Goal: Communication & Community: Answer question/provide support

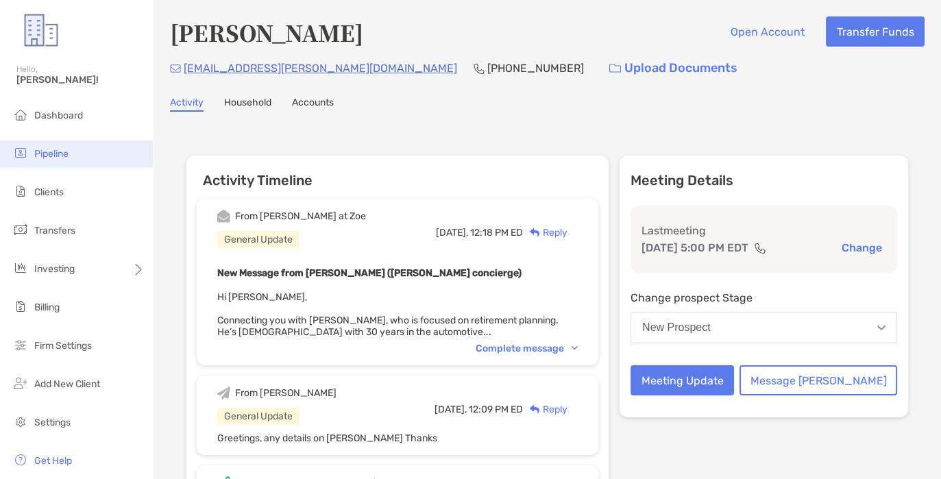
click at [46, 151] on span "Pipeline" at bounding box center [51, 154] width 34 height 12
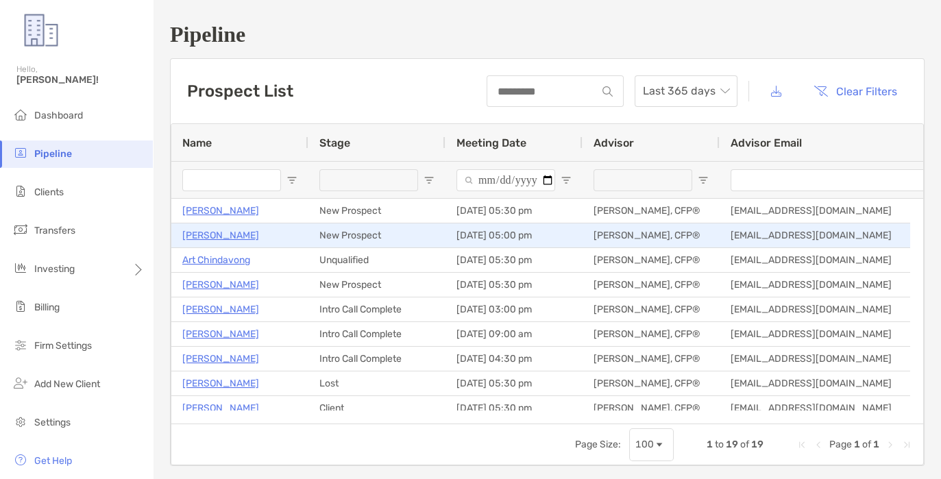
click at [221, 236] on p "[PERSON_NAME]" at bounding box center [220, 235] width 77 height 17
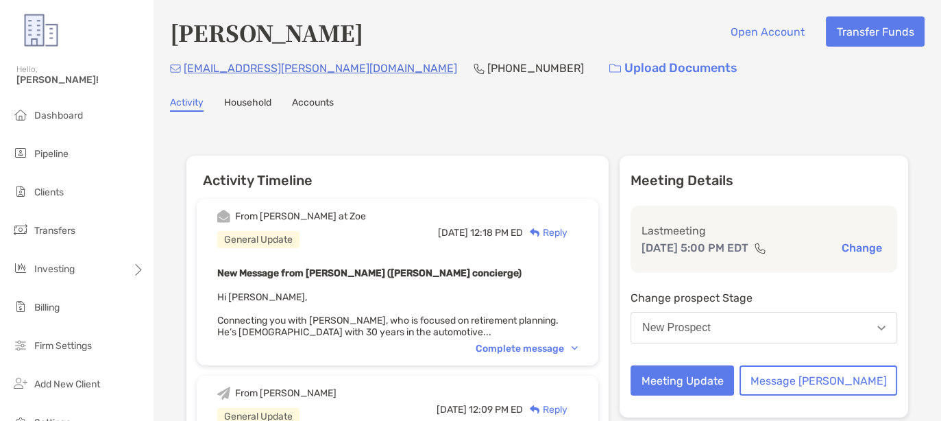
click at [532, 343] on div "Complete message" at bounding box center [527, 349] width 102 height 12
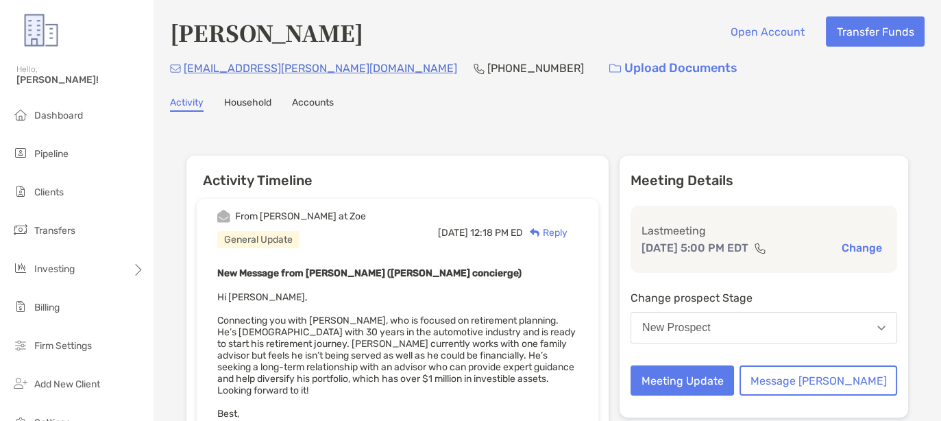
click at [763, 328] on button "New Prospect" at bounding box center [763, 328] width 267 height 32
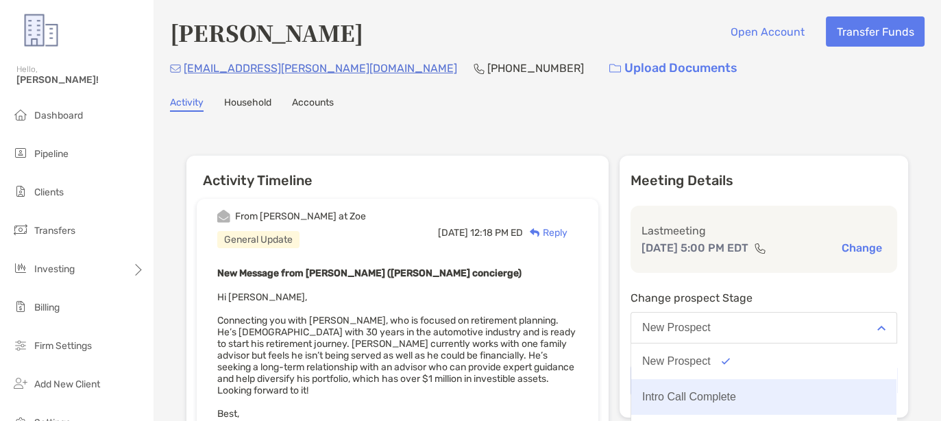
click at [765, 402] on button "Intro Call Complete" at bounding box center [763, 397] width 265 height 36
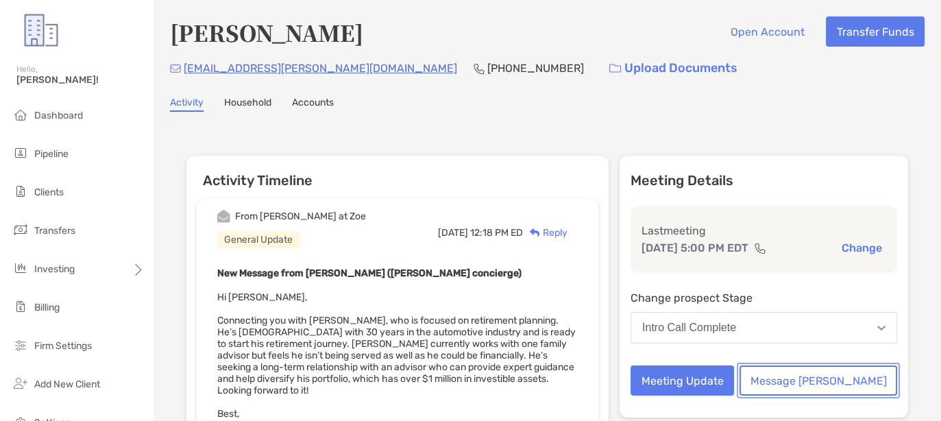
click at [832, 382] on button "Message [PERSON_NAME]" at bounding box center [818, 380] width 158 height 30
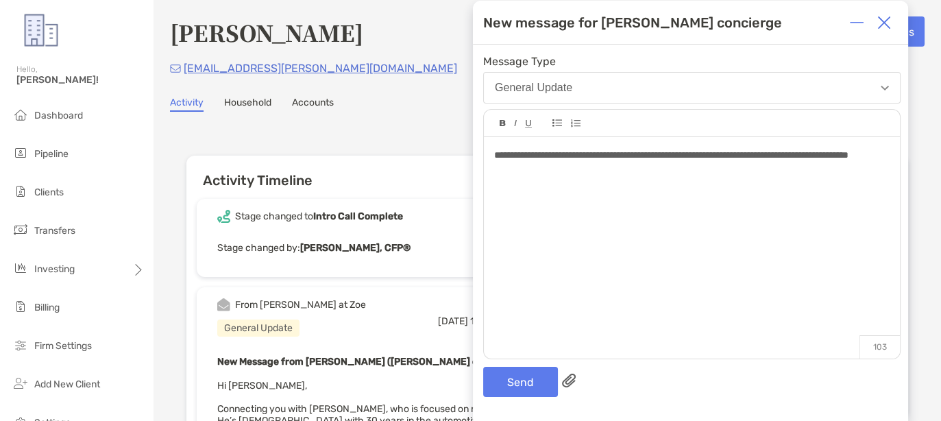
click at [639, 162] on div "**********" at bounding box center [691, 155] width 395 height 14
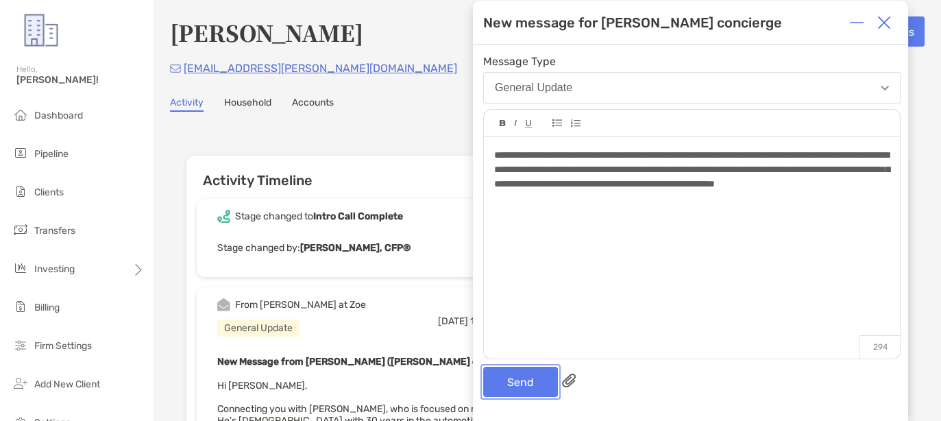
click at [525, 381] on button "Send" at bounding box center [520, 382] width 75 height 30
